Goal: Book appointment/travel/reservation

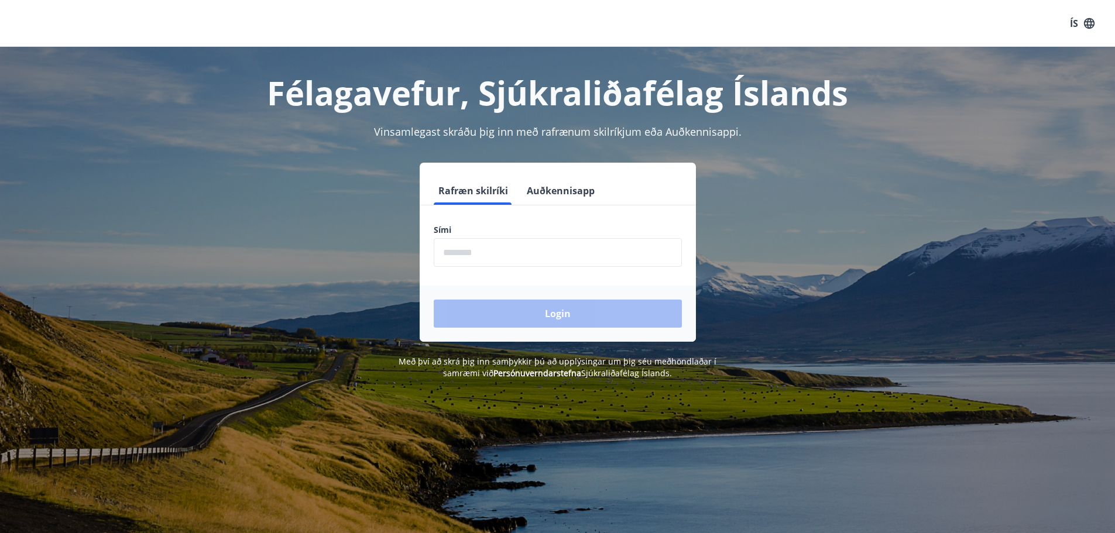
click at [492, 258] on input "phone" at bounding box center [558, 252] width 248 height 29
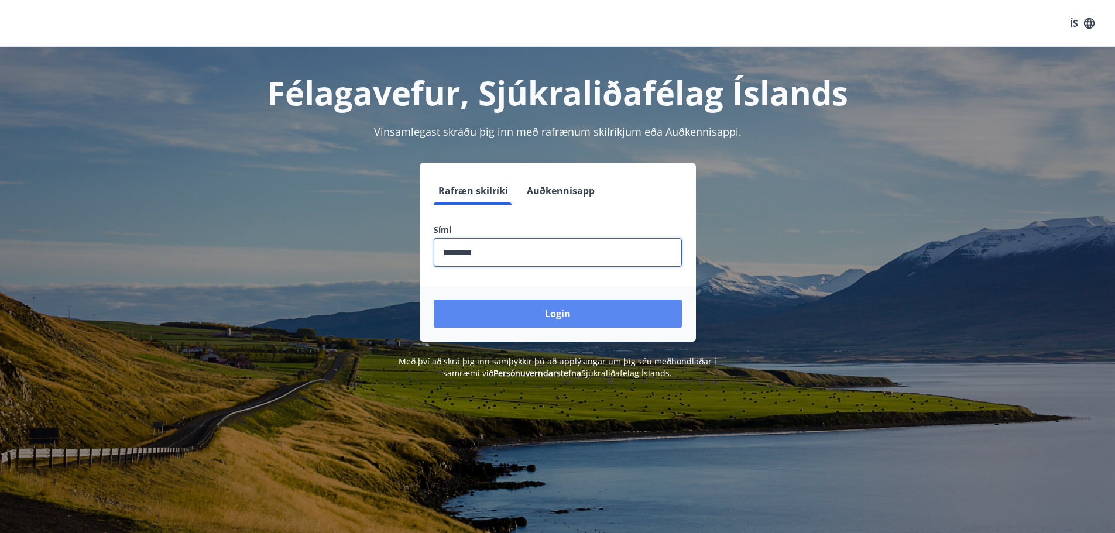
type input "********"
click at [542, 309] on button "Login" at bounding box center [558, 314] width 248 height 28
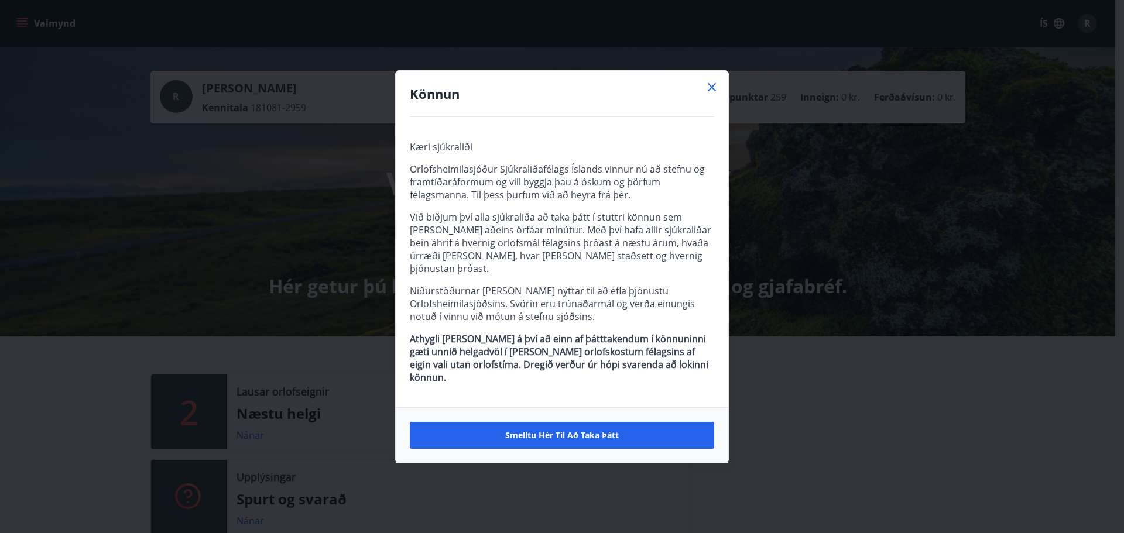
click at [714, 94] on icon at bounding box center [712, 87] width 14 height 14
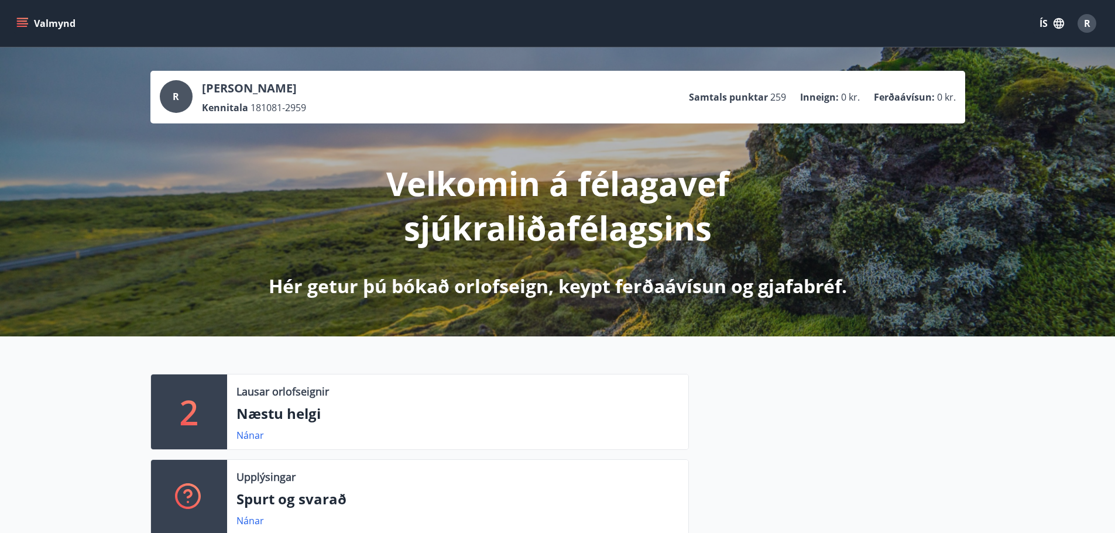
click at [37, 22] on button "Valmynd" at bounding box center [47, 23] width 66 height 21
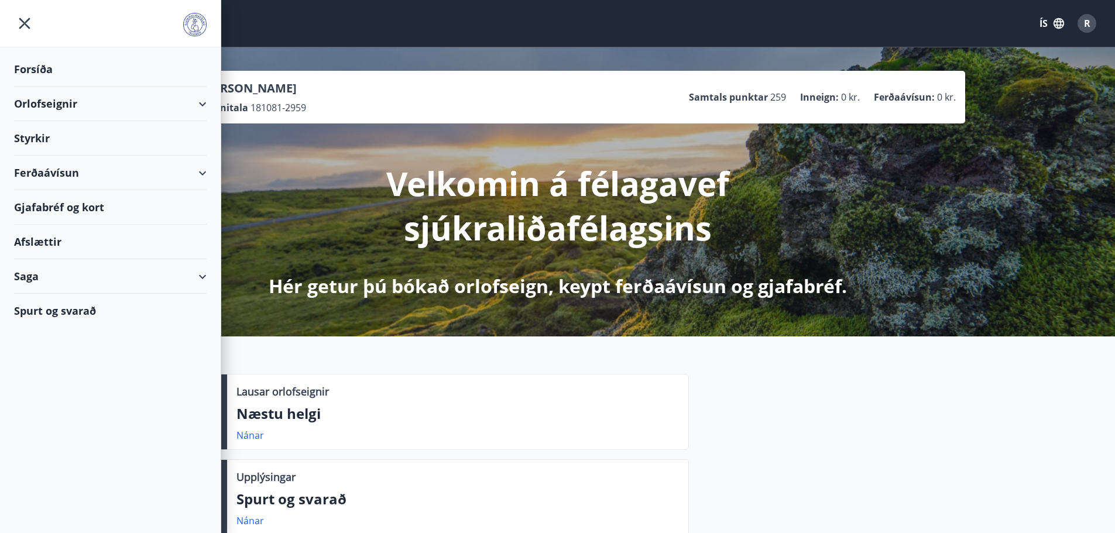
click at [129, 100] on div "Orlofseignir" at bounding box center [110, 104] width 193 height 35
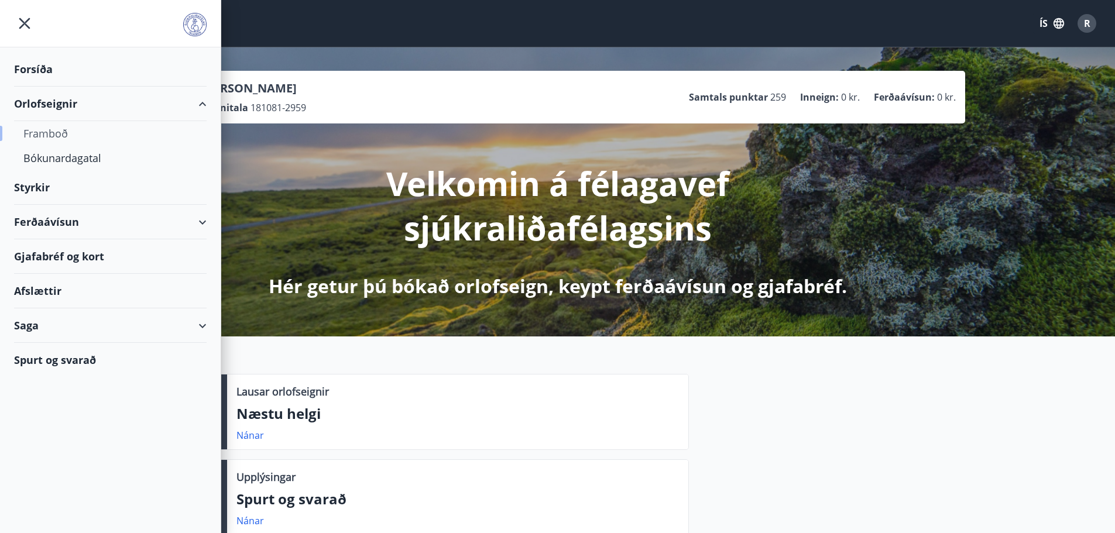
click at [75, 128] on div "Framboð" at bounding box center [110, 133] width 174 height 25
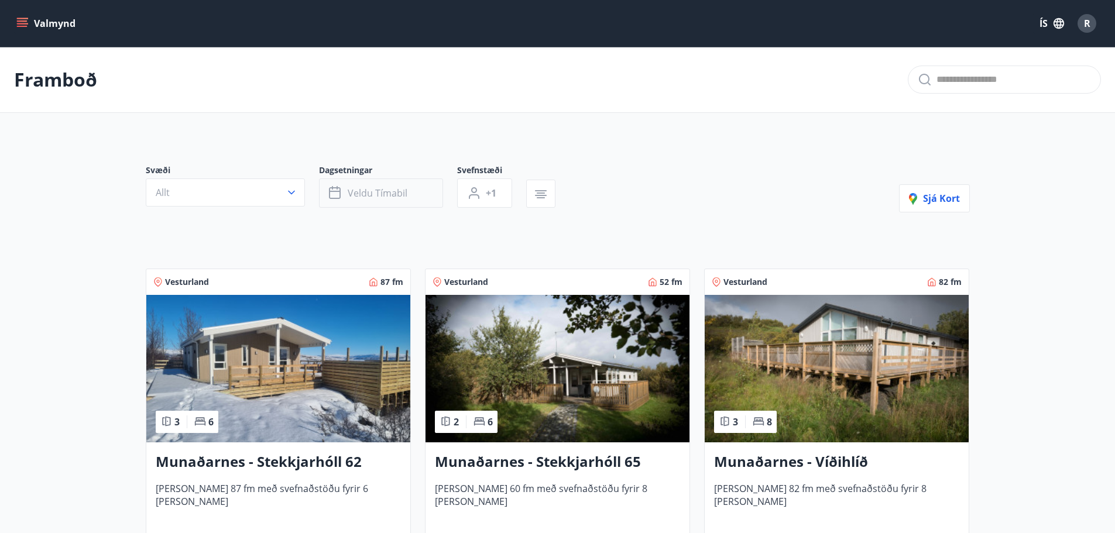
click at [388, 184] on button "Veldu tímabil" at bounding box center [381, 193] width 124 height 29
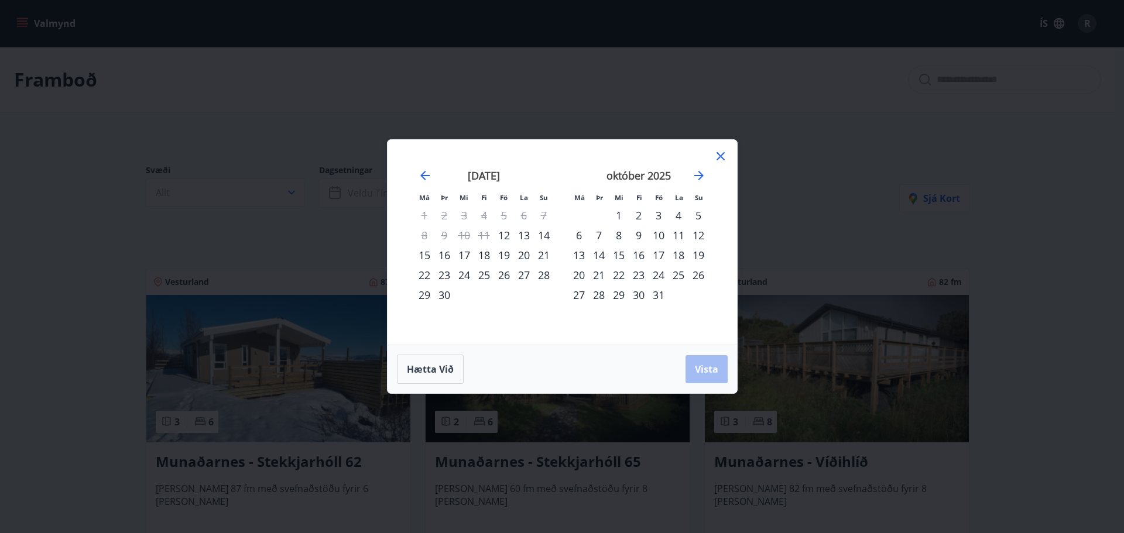
click at [716, 157] on icon at bounding box center [721, 156] width 14 height 14
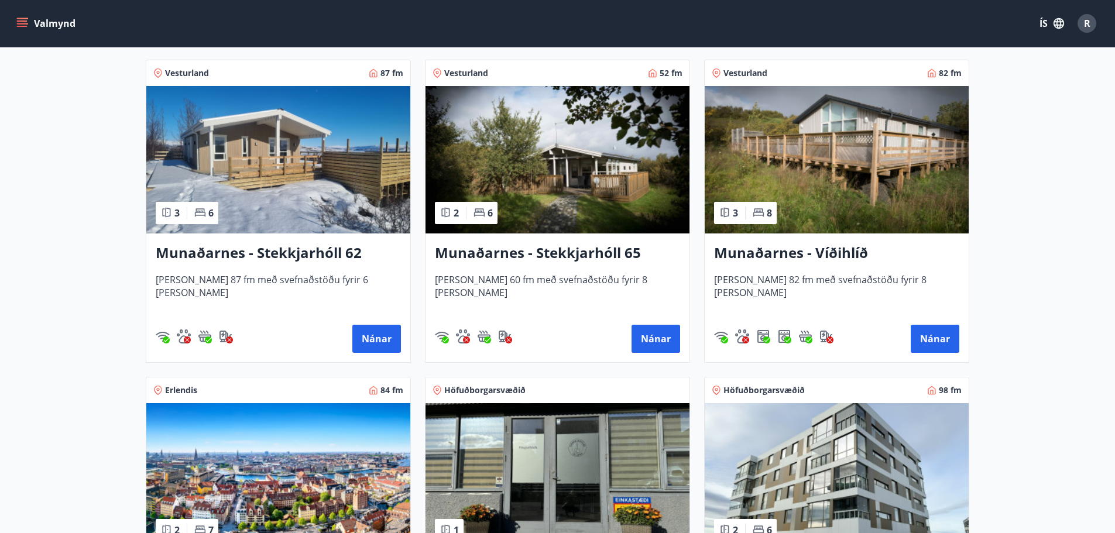
scroll to position [410, 0]
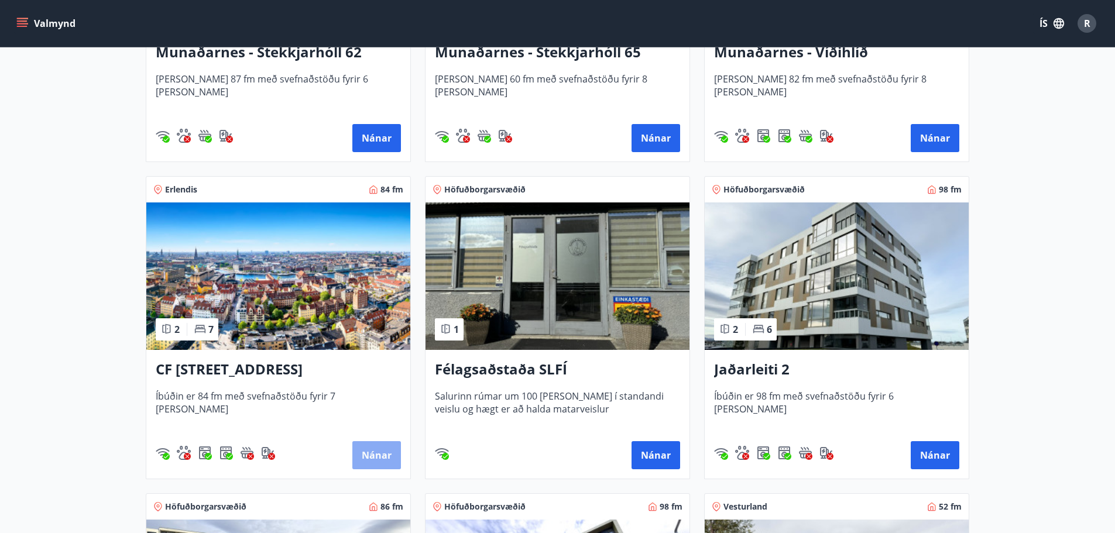
click at [383, 455] on button "Nánar" at bounding box center [376, 455] width 49 height 28
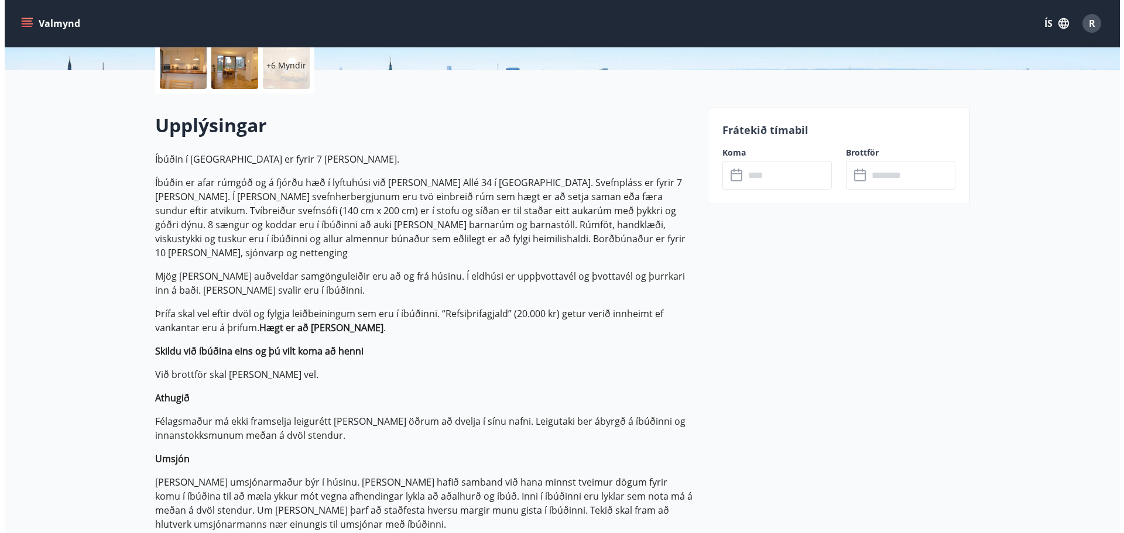
scroll to position [293, 0]
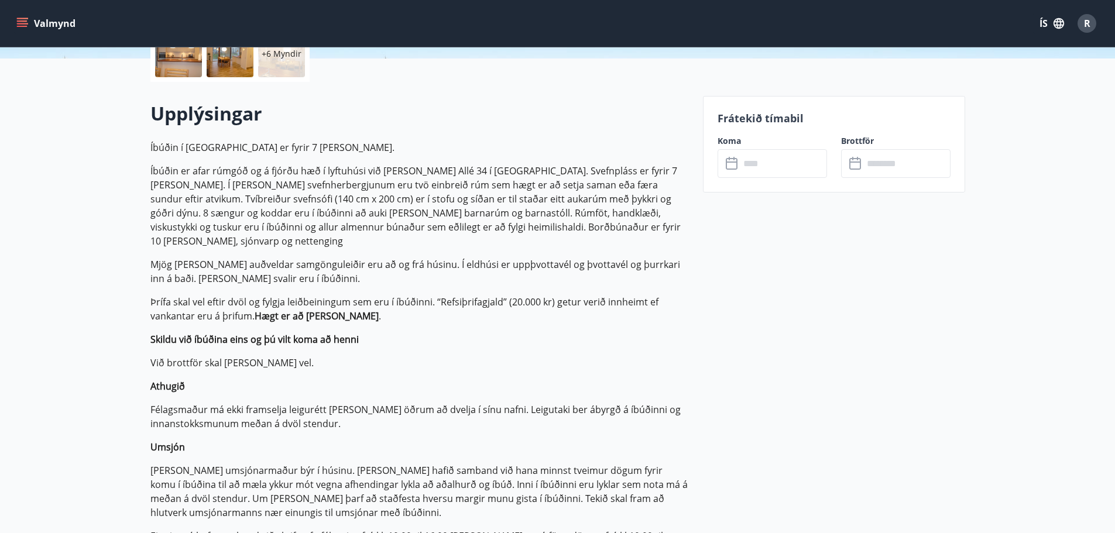
click at [757, 156] on input "text" at bounding box center [783, 163] width 87 height 29
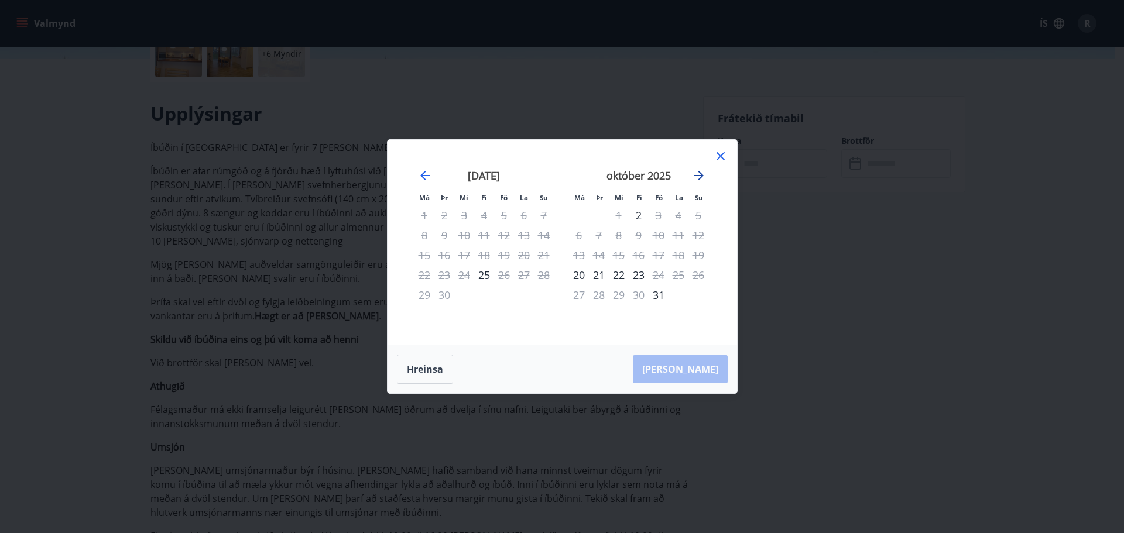
click at [700, 177] on icon "Move forward to switch to the next month." at bounding box center [699, 176] width 14 height 14
click at [699, 177] on icon "Move forward to switch to the next month." at bounding box center [699, 176] width 14 height 14
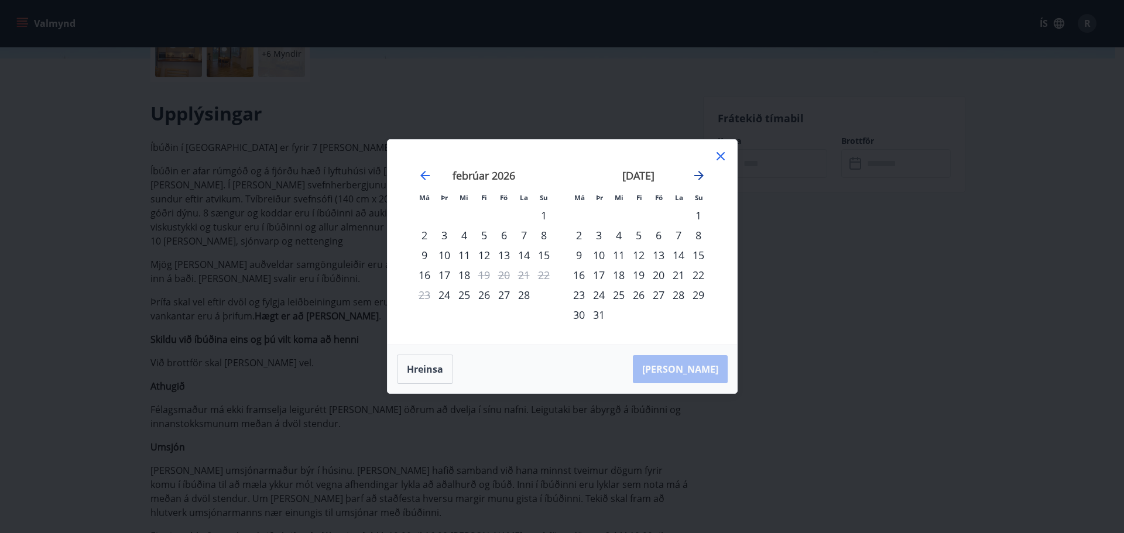
click at [699, 177] on icon "Move forward to switch to the next month." at bounding box center [699, 176] width 14 height 14
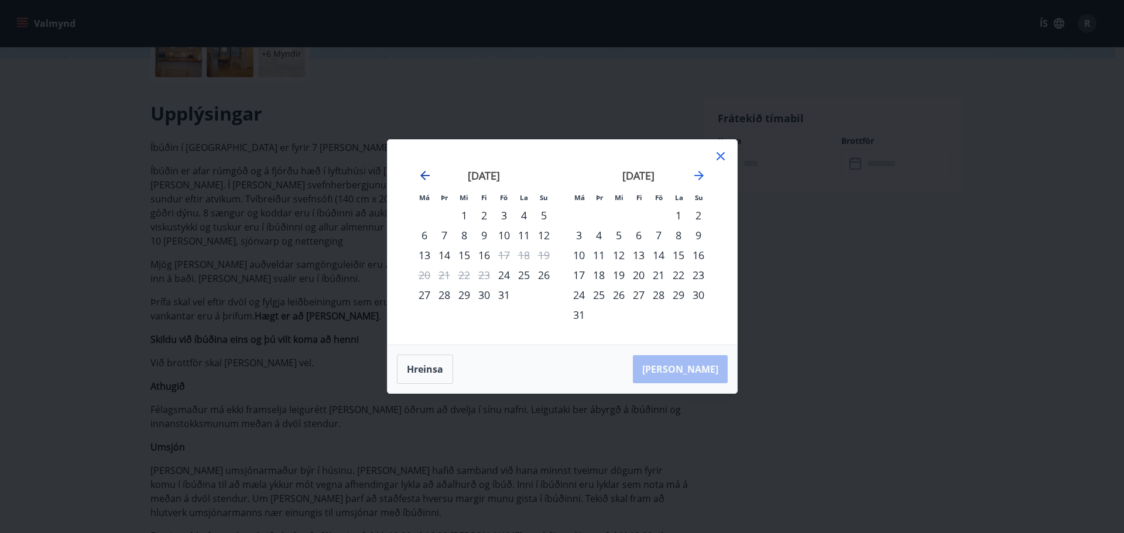
click at [425, 170] on icon "Move backward to switch to the previous month." at bounding box center [425, 176] width 14 height 14
click at [700, 175] on icon "Move forward to switch to the next month." at bounding box center [698, 175] width 9 height 9
click at [502, 275] on div "24" at bounding box center [504, 275] width 20 height 20
click at [461, 292] on div "29" at bounding box center [464, 295] width 20 height 20
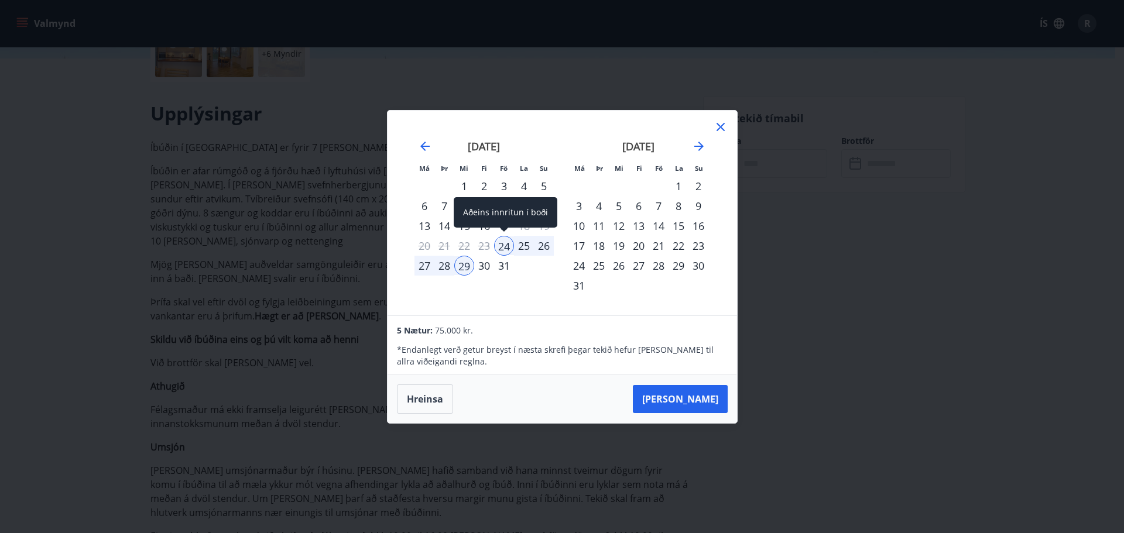
click at [506, 248] on div "24" at bounding box center [504, 246] width 20 height 20
